Goal: Task Accomplishment & Management: Manage account settings

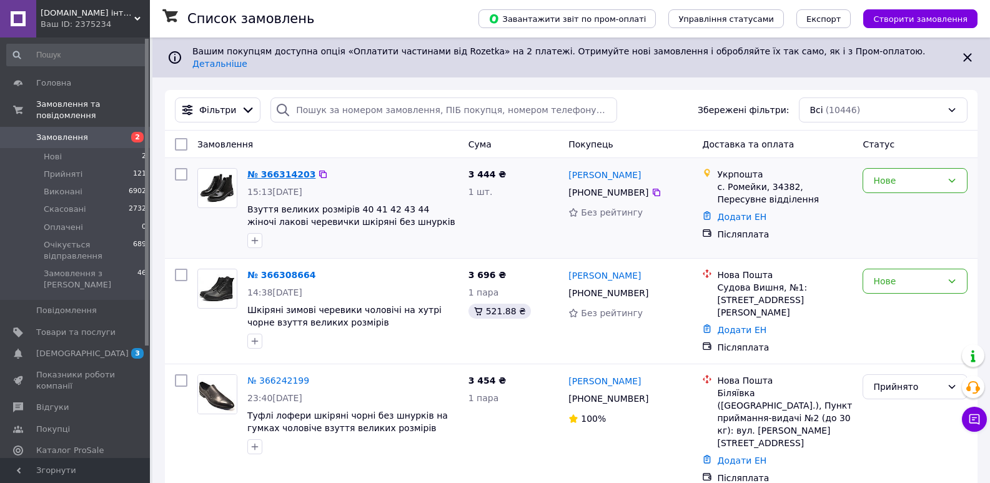
click at [275, 169] on link "№ 366314203" at bounding box center [281, 174] width 68 height 10
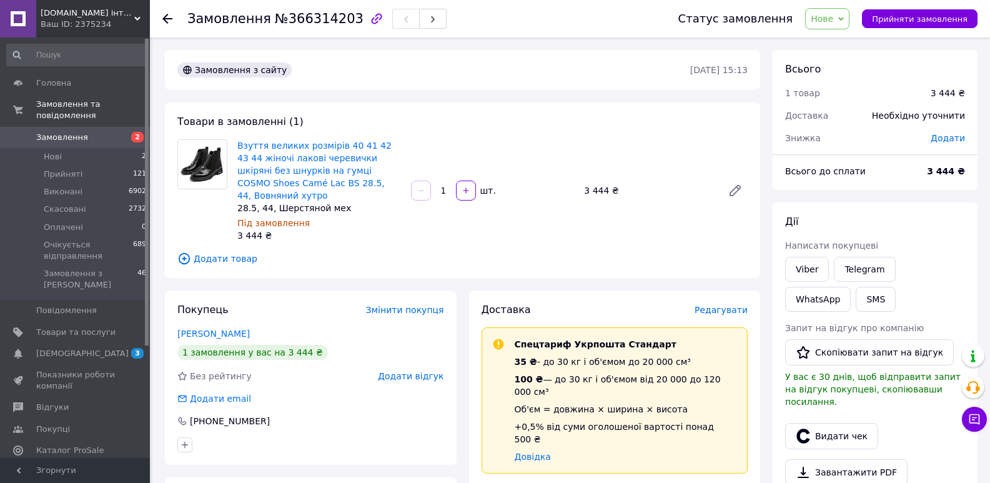
click at [748, 254] on div "Товари в замовленні (1) Взуття великих розмірів 40 41 42 43 44 жіночі лакові че…" at bounding box center [462, 190] width 595 height 176
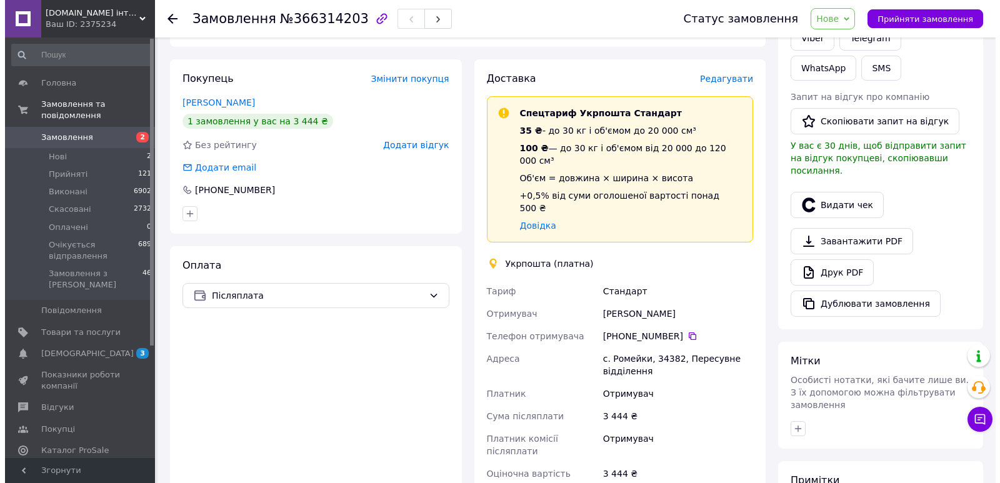
scroll to position [228, 0]
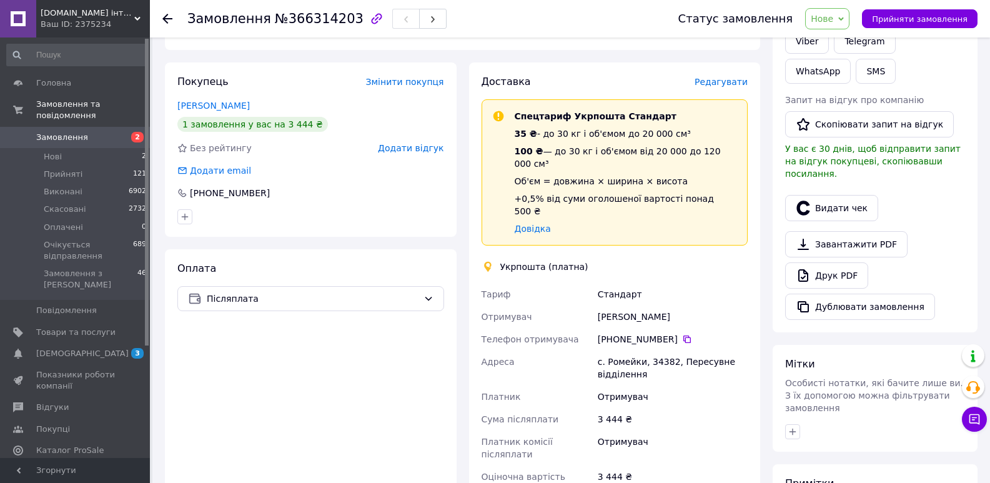
click at [710, 77] on span "Редагувати" at bounding box center [721, 82] width 53 height 10
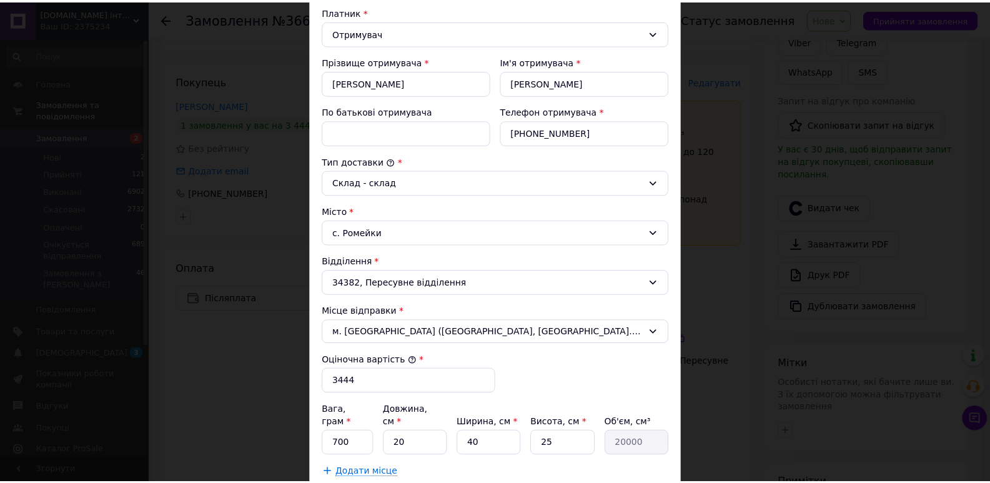
scroll to position [375, 0]
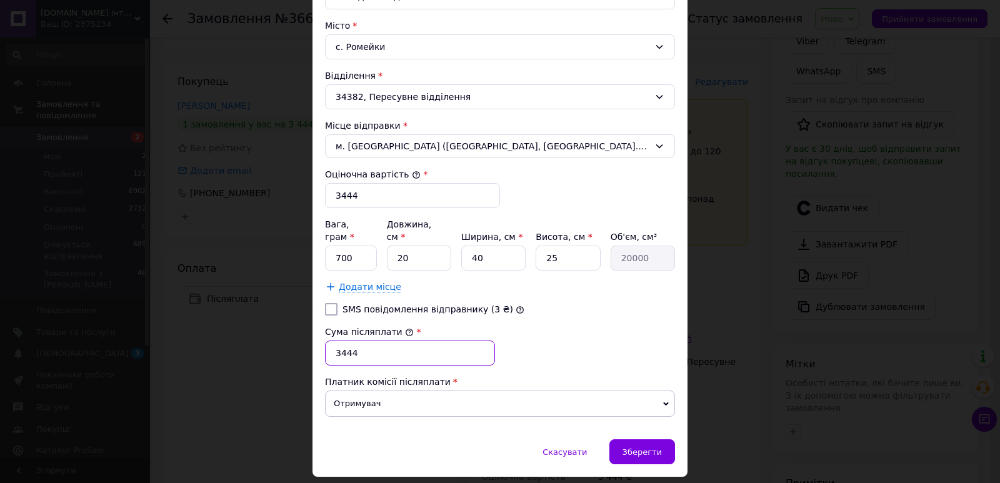
drag, startPoint x: 338, startPoint y: 340, endPoint x: 350, endPoint y: 342, distance: 12.0
click at [350, 342] on input "3444" at bounding box center [410, 353] width 170 height 25
type input "3294"
click at [666, 442] on div "Зберегти" at bounding box center [642, 451] width 66 height 25
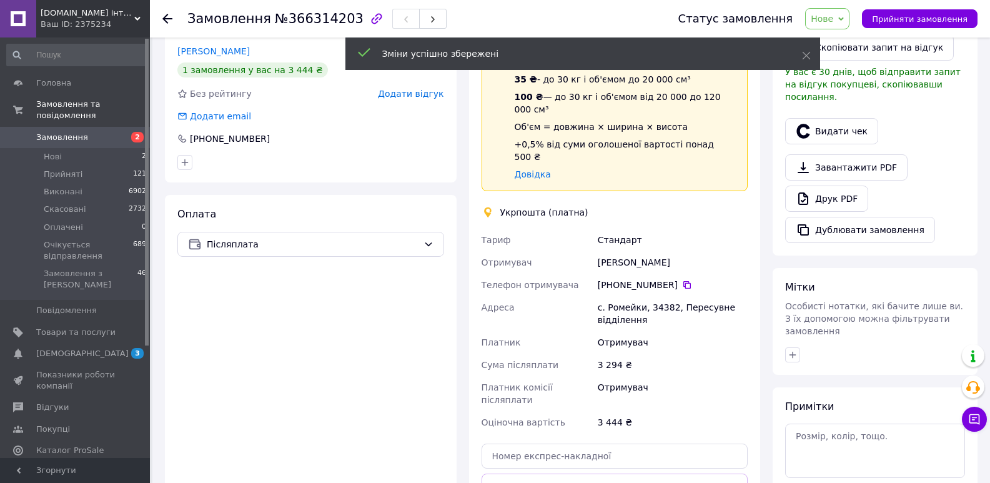
scroll to position [353, 0]
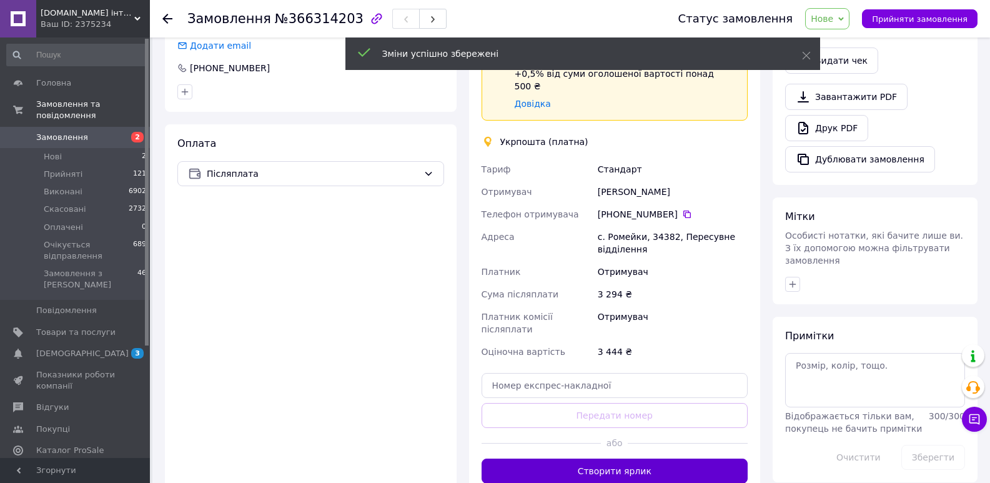
click at [641, 459] on button "Створити ярлик" at bounding box center [615, 471] width 267 height 25
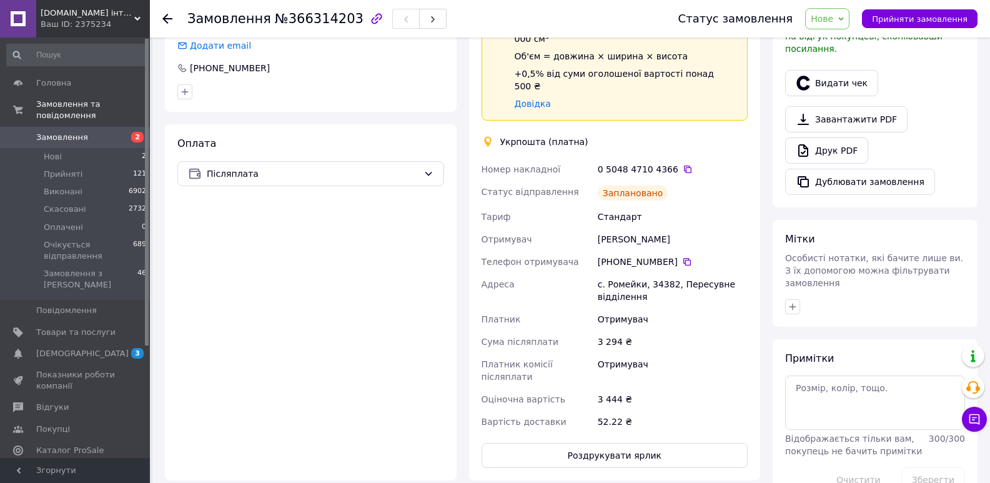
scroll to position [291, 0]
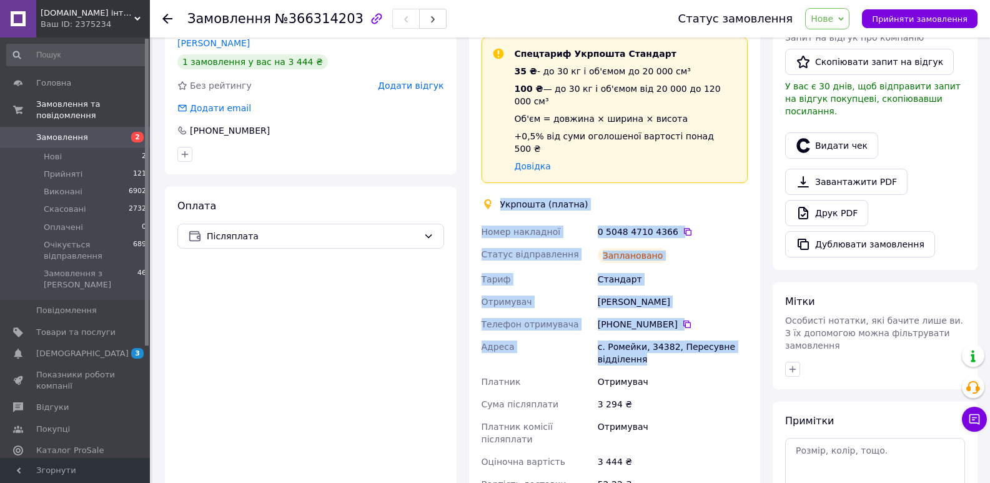
drag, startPoint x: 519, startPoint y: 169, endPoint x: 679, endPoint y: 323, distance: 222.3
click at [679, 323] on div "Доставка Редагувати Спецтариф Укрпошта Стандарт 35 ₴ - до 30 кг і об'ємом до 20…" at bounding box center [615, 271] width 267 height 518
copy div "Укрпошта (платна) Номер накладної 0 5048 4710 4366   Статус відправлення Заплан…"
click at [74, 132] on span "Замовлення" at bounding box center [62, 137] width 52 height 11
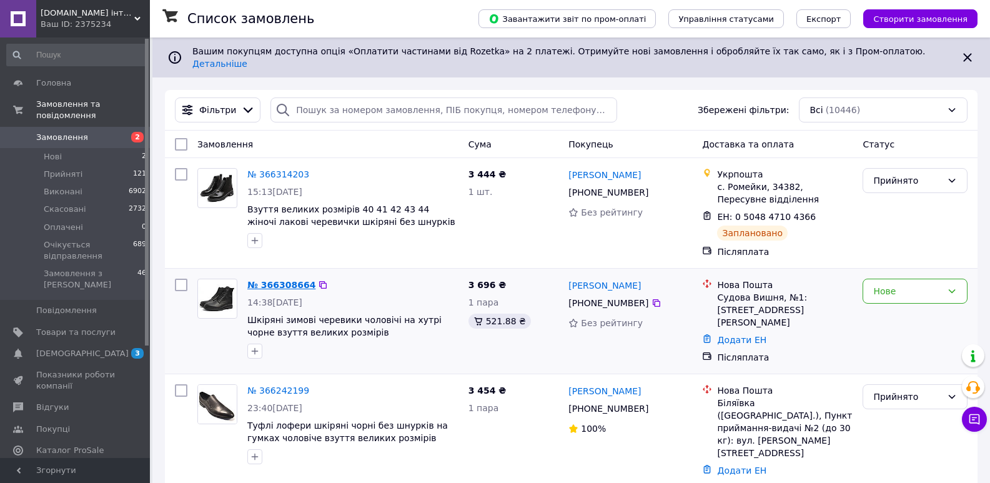
click at [272, 280] on link "№ 366308664" at bounding box center [281, 285] width 68 height 10
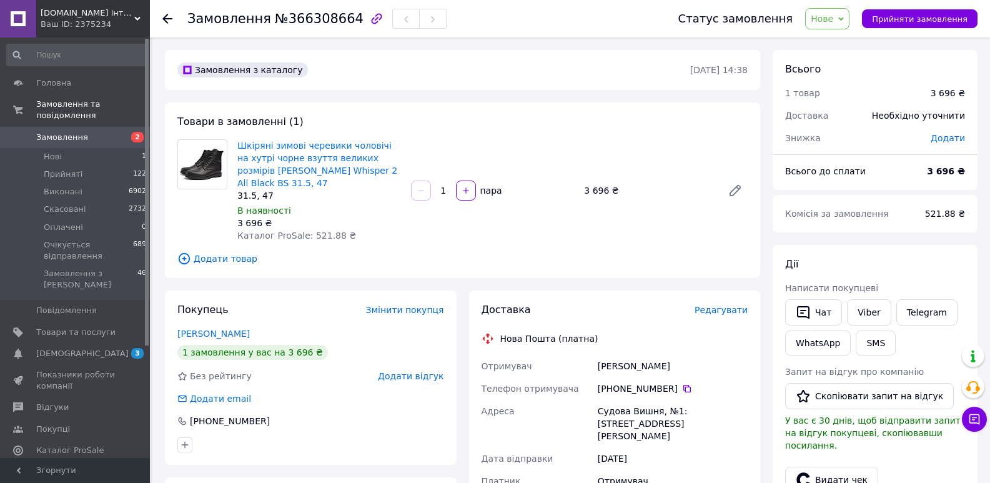
click at [744, 429] on div "Судова Вишня, №1: [STREET_ADDRESS][PERSON_NAME]" at bounding box center [672, 423] width 155 height 47
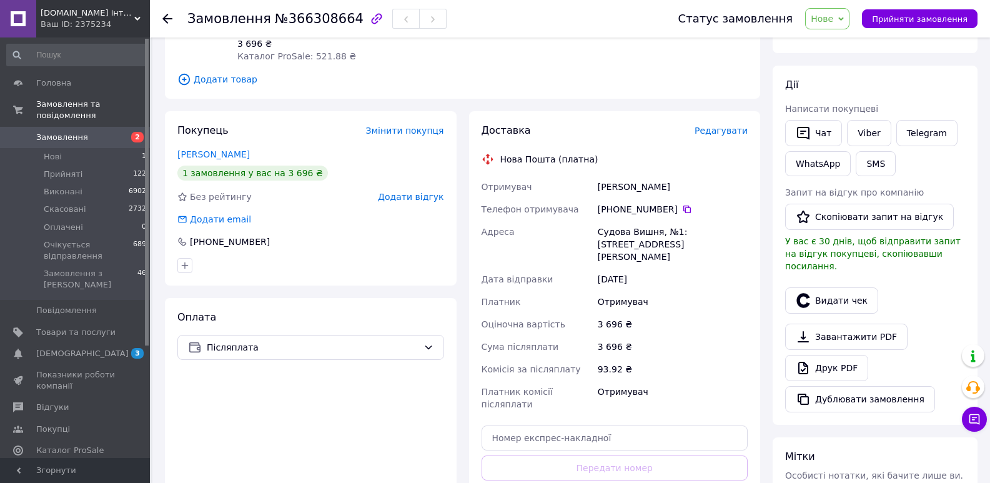
scroll to position [187, 0]
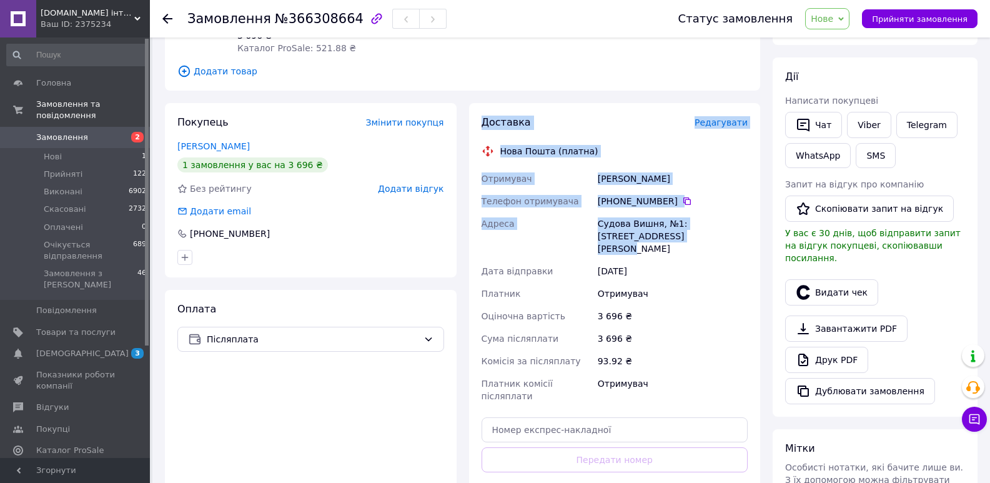
drag, startPoint x: 665, startPoint y: 236, endPoint x: 482, endPoint y: 119, distance: 217.0
click at [482, 119] on div "Доставка Редагувати Нова Пошта (платна) Отримувач [PERSON_NAME] Телефон отримув…" at bounding box center [615, 322] width 267 height 412
copy div "Доставка Редагувати Нова Пошта (платна) Отримувач [PERSON_NAME] Телефон отримув…"
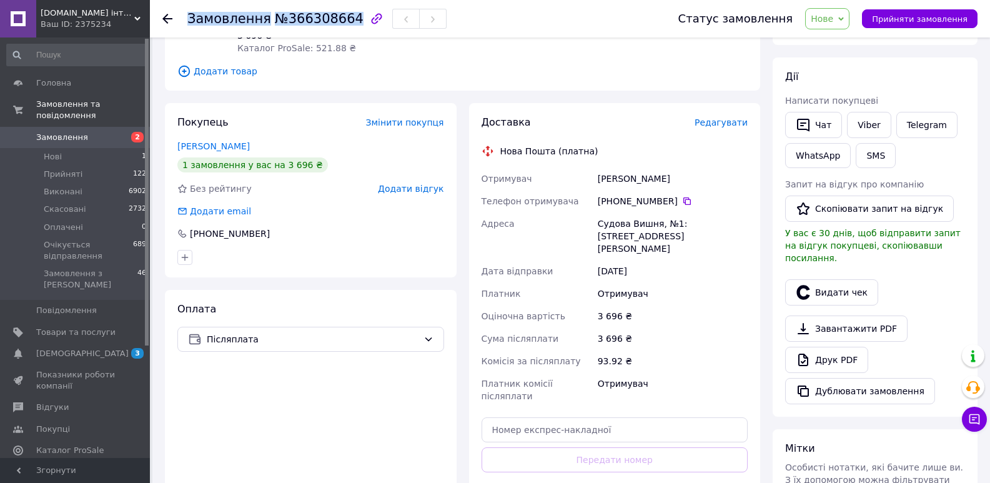
drag, startPoint x: 187, startPoint y: 16, endPoint x: 341, endPoint y: 17, distance: 154.3
click at [341, 17] on div "Замовлення №366308664 Статус замовлення Нове Прийнято Виконано Скасовано Оплаче…" at bounding box center [569, 18] width 815 height 37
copy h1 "Замовлення №366308664"
